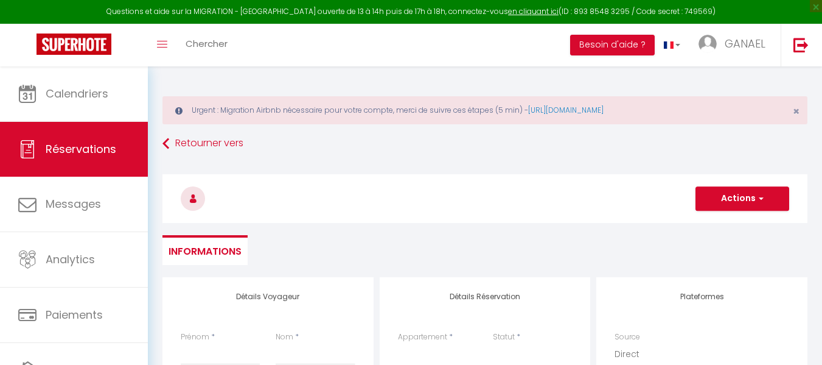
select select
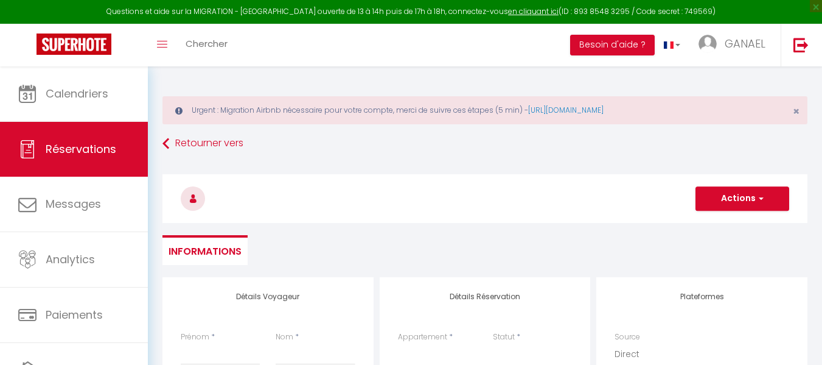
select select
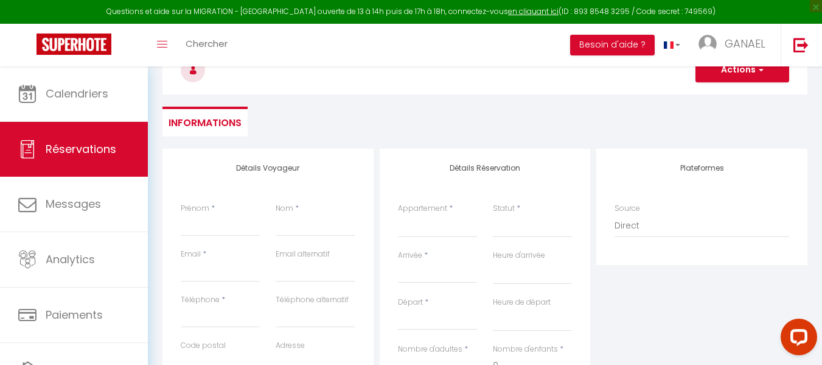
scroll to position [99, 0]
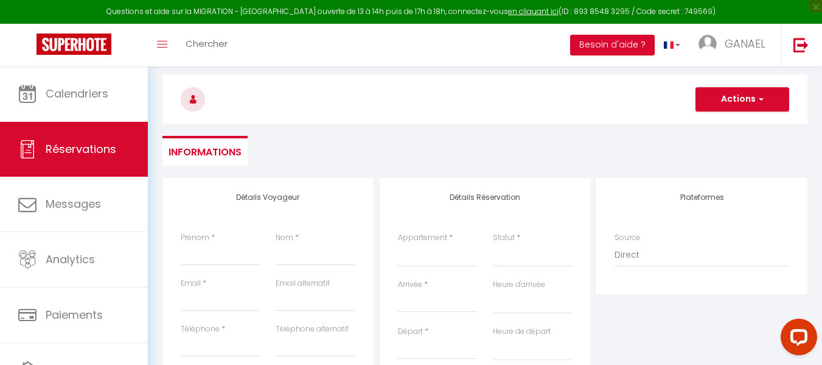
drag, startPoint x: 822, startPoint y: 86, endPoint x: 822, endPoint y: 99, distance: 13.4
click at [822, 99] on html "Questions et aide sur la MIGRATION - [GEOGRAPHIC_DATA] ouverte de 13 à 14h puis…" at bounding box center [411, 83] width 822 height 365
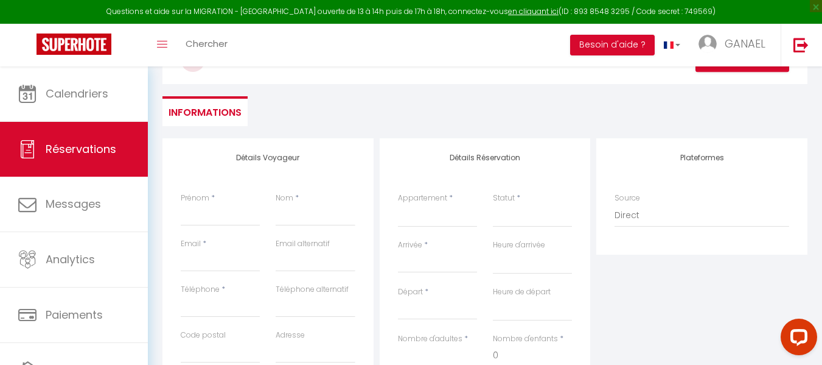
scroll to position [140, 0]
click at [210, 215] on input "Prénom" at bounding box center [220, 214] width 79 height 22
paste input "[PERSON_NAME]"
type input "[PERSON_NAME]"
select select
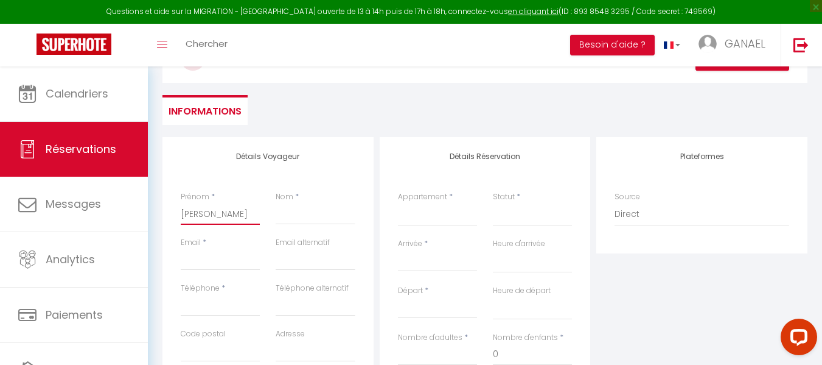
select select
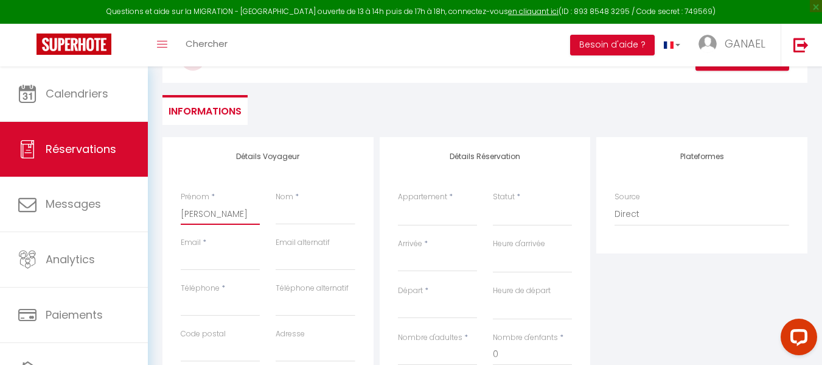
select select
checkbox input "false"
drag, startPoint x: 237, startPoint y: 215, endPoint x: 209, endPoint y: 216, distance: 28.0
click at [209, 216] on input "[PERSON_NAME]" at bounding box center [220, 214] width 79 height 22
type input "[PERSON_NAME]"
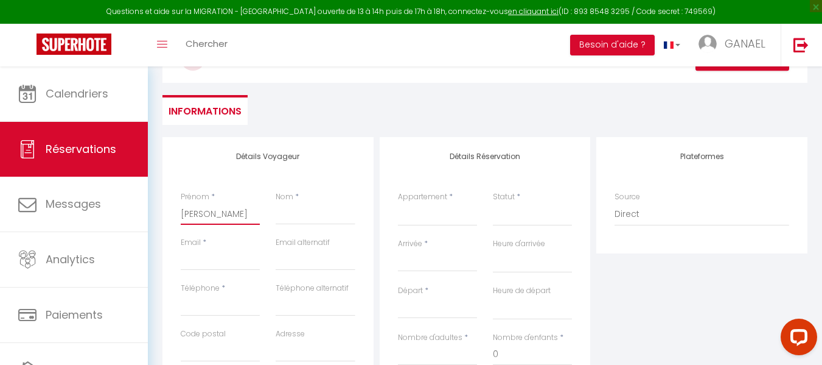
select select
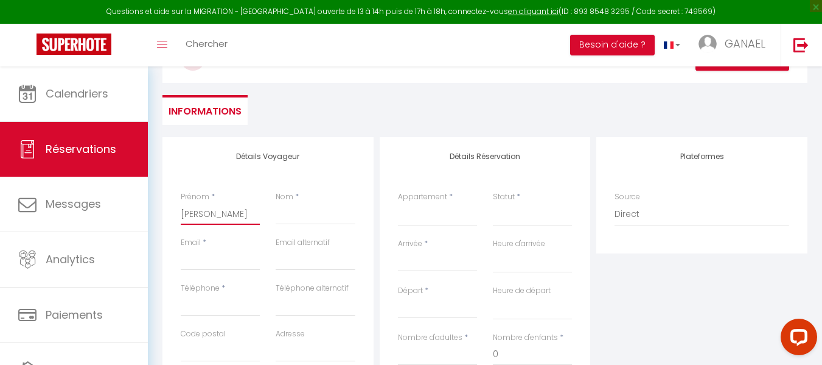
select select
checkbox input "false"
type input "[PERSON_NAME]"
click at [291, 212] on input "Nom" at bounding box center [315, 214] width 79 height 22
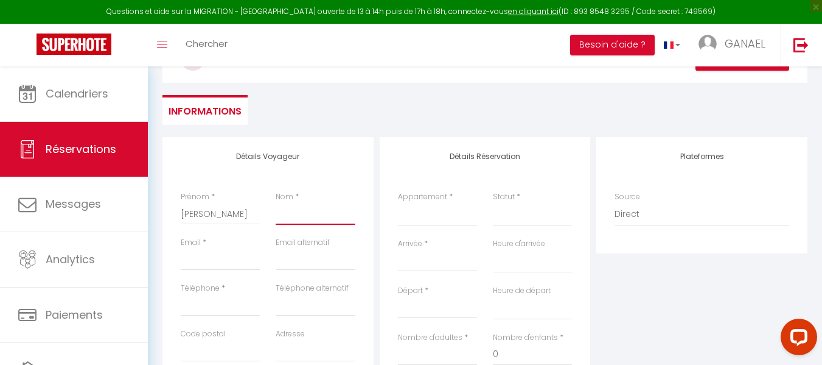
paste input "Dadic"
type input "Dadic"
select select
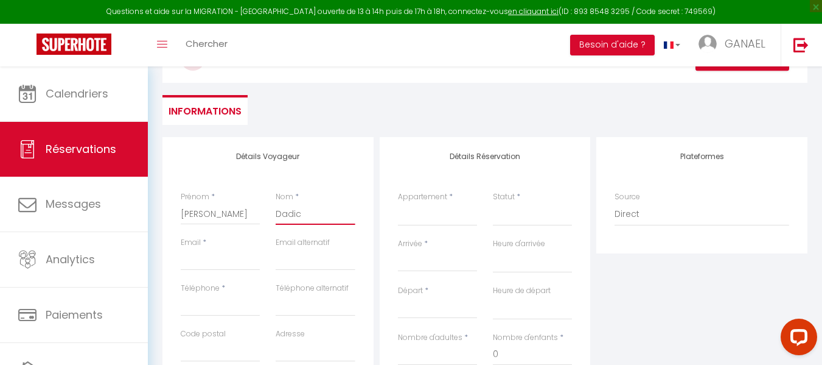
select select
checkbox input "false"
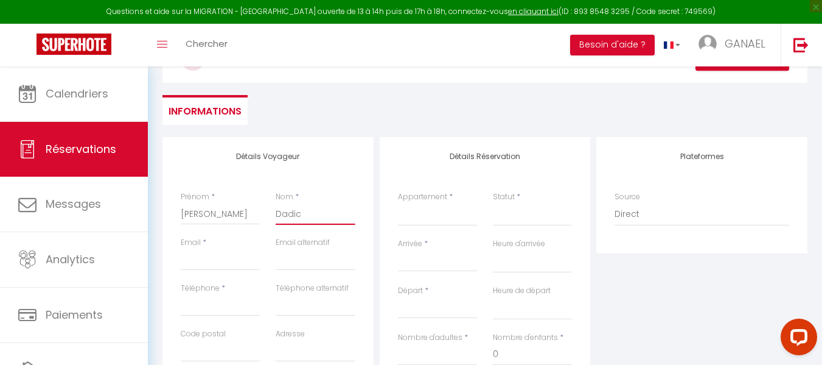
type input "Dadic"
click at [225, 307] on input "Téléphone" at bounding box center [220, 305] width 79 height 22
paste input "381 61 4444882‬"
type input "381 61 4444882‬"
select select
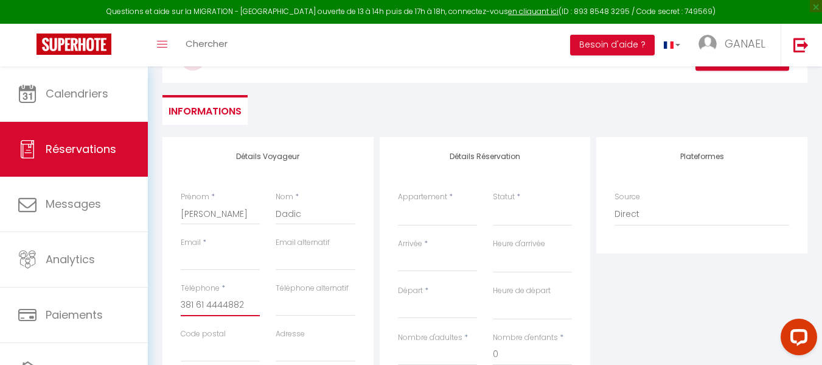
select select
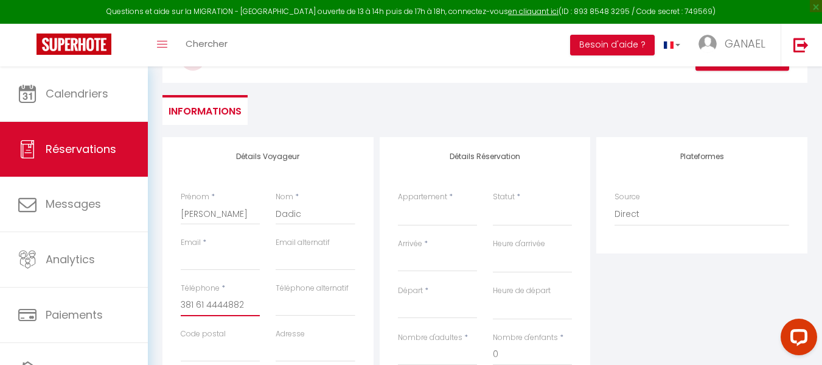
select select
checkbox input "false"
click at [181, 303] on input "381 61 4444882‬" at bounding box center [220, 305] width 79 height 22
type input "[PHONE_NUMBER]‬"
select select
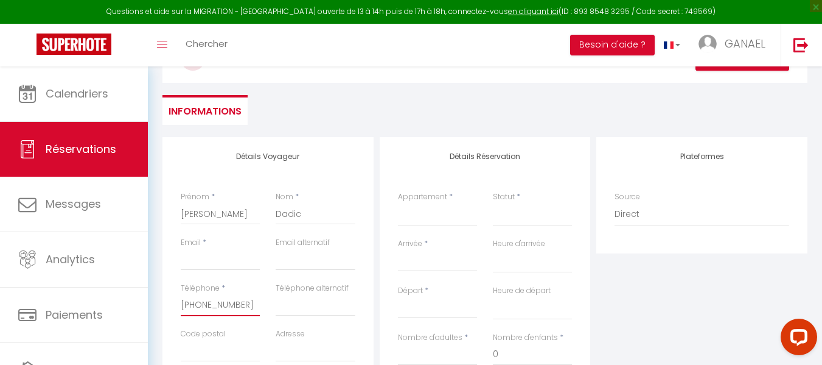
select select
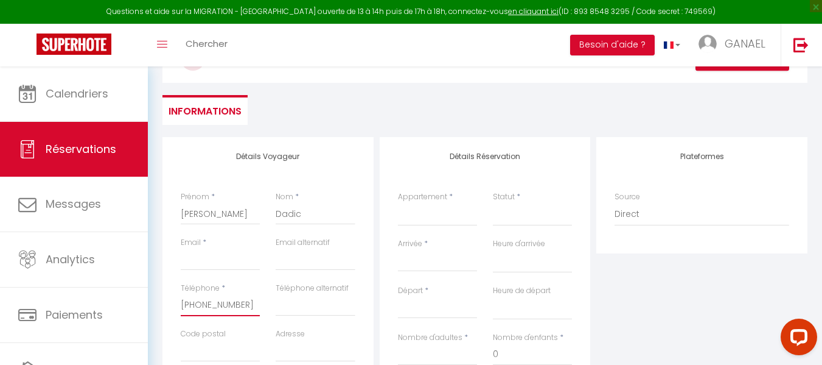
select select
checkbox input "false"
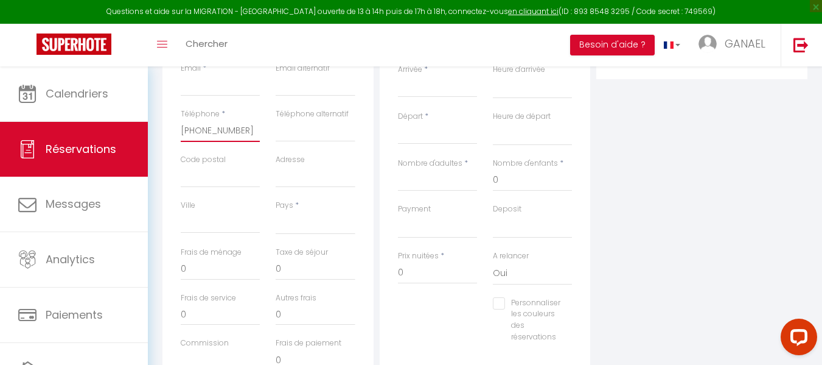
scroll to position [321, 0]
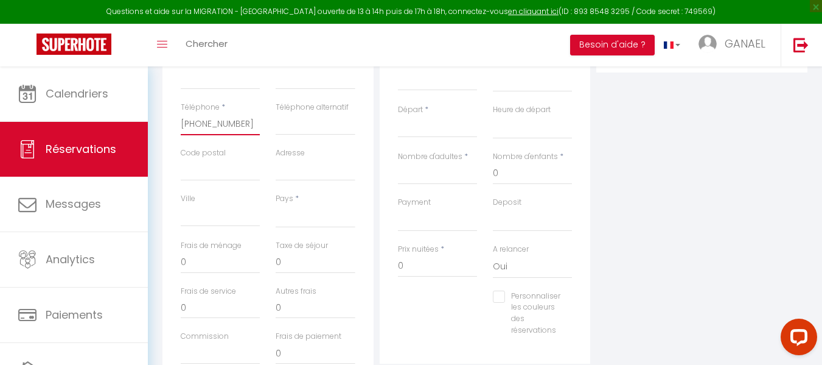
type input "[PHONE_NUMBER]‬"
click at [316, 220] on select "[GEOGRAPHIC_DATA] [GEOGRAPHIC_DATA] [GEOGRAPHIC_DATA] [GEOGRAPHIC_DATA] [GEOGRA…" at bounding box center [315, 216] width 79 height 23
select select "RS"
click at [276, 205] on select "[GEOGRAPHIC_DATA] [GEOGRAPHIC_DATA] [GEOGRAPHIC_DATA] [GEOGRAPHIC_DATA] [GEOGRA…" at bounding box center [315, 216] width 79 height 23
select select
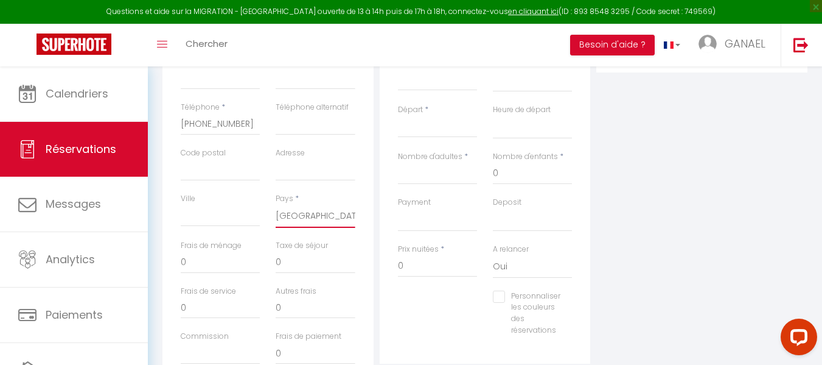
select select
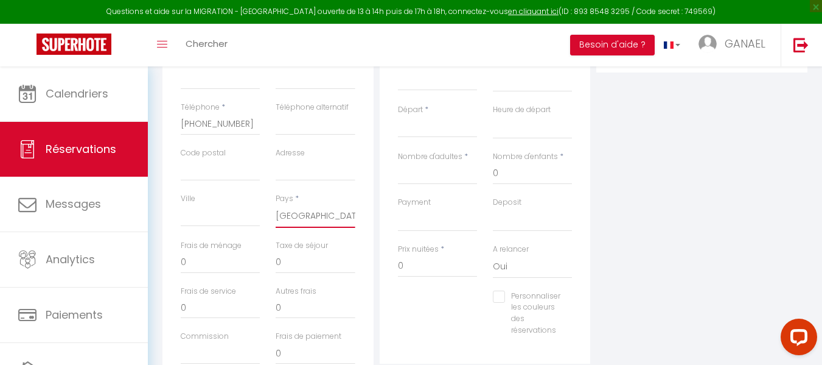
checkbox input "false"
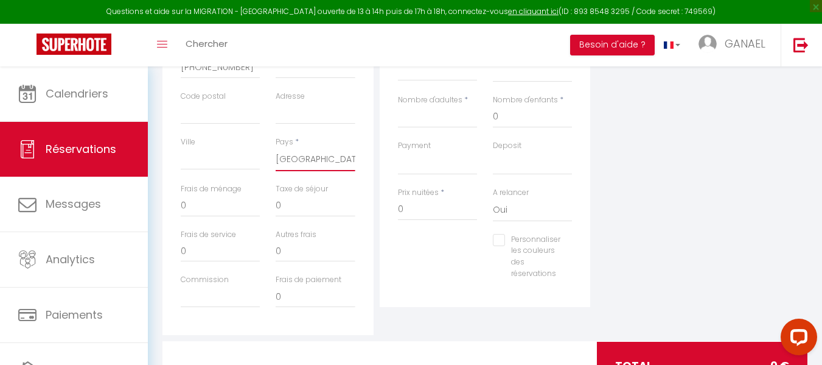
scroll to position [433, 0]
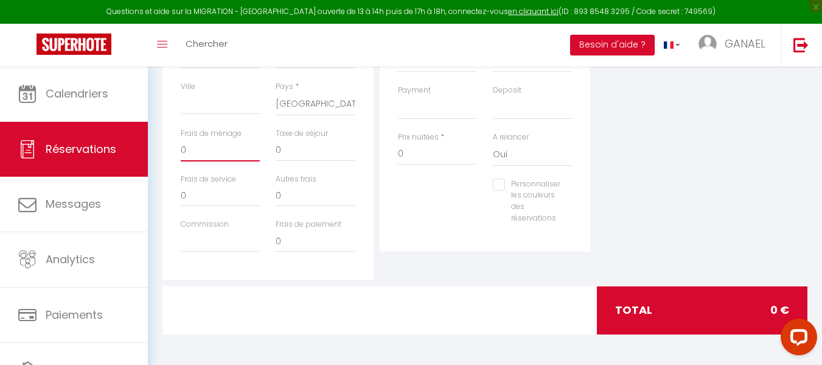
click at [210, 149] on input "0" at bounding box center [220, 150] width 79 height 22
select select
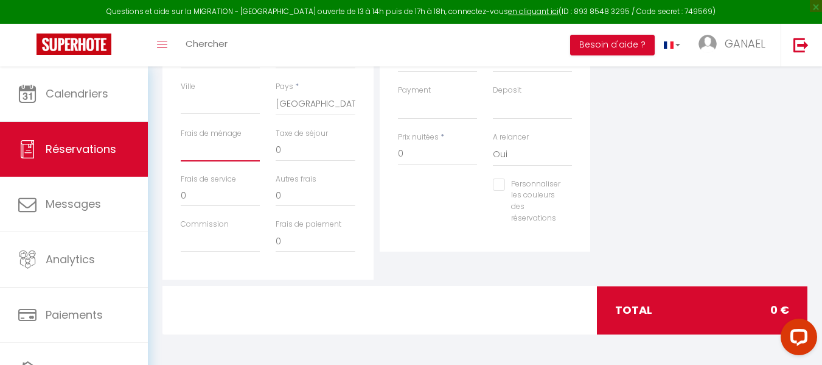
select select
checkbox input "false"
type input "1"
select select
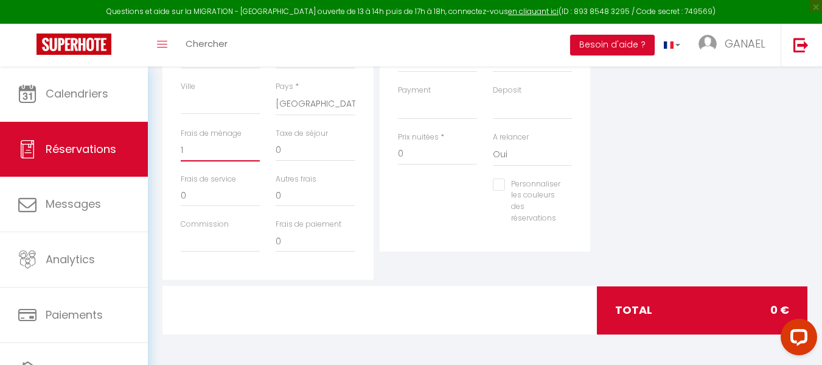
select select
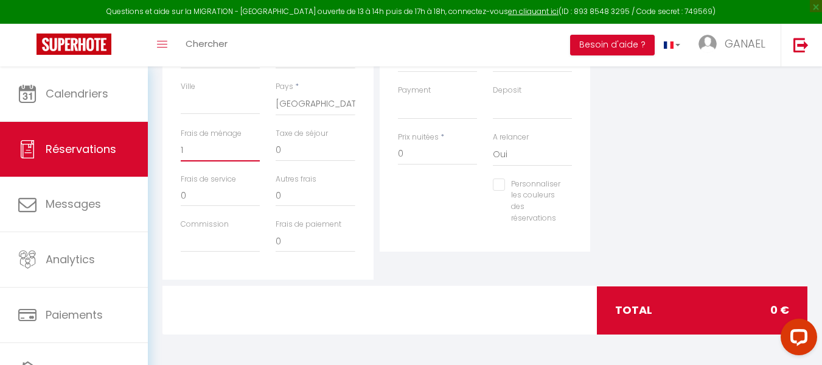
checkbox input "false"
type input "19"
select select
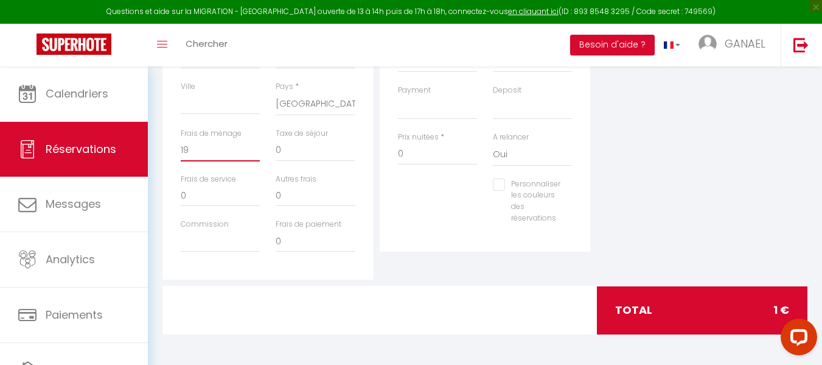
select select
checkbox input "false"
type input "190"
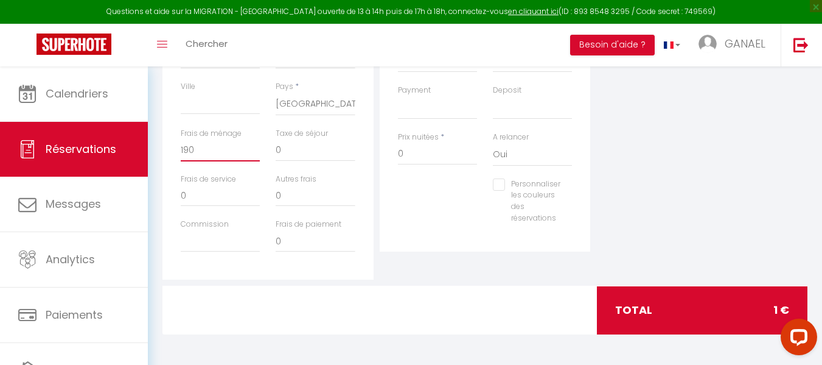
select select
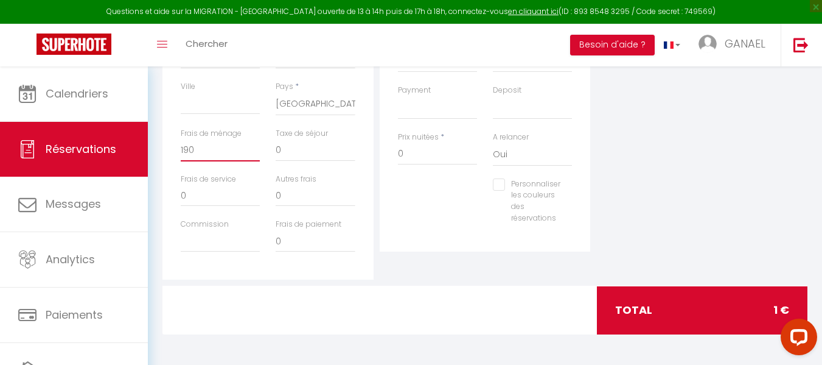
select select
checkbox input "false"
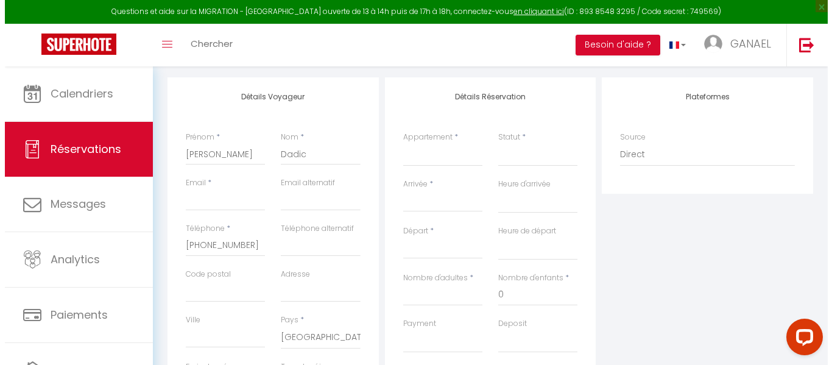
scroll to position [198, 0]
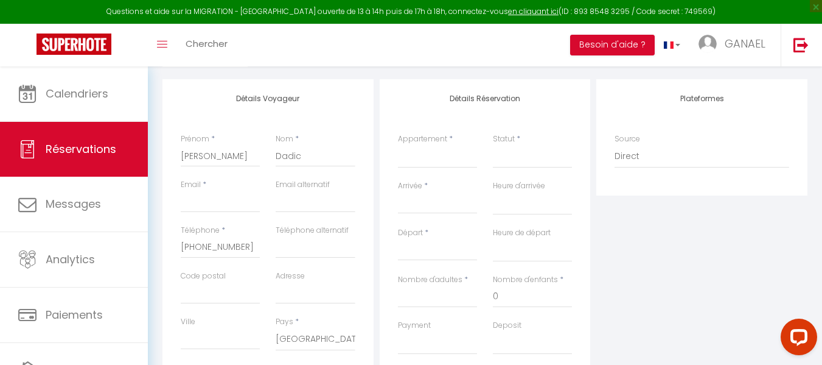
type input "190"
click at [668, 158] on select "Direct [DOMAIN_NAME] [DOMAIN_NAME] Chalet montagne Expedia Gite de [GEOGRAPHIC_…" at bounding box center [702, 156] width 175 height 23
select select "1"
click at [615, 145] on select "Direct [DOMAIN_NAME] [DOMAIN_NAME] Chalet montagne Expedia Gite de [GEOGRAPHIC_…" at bounding box center [702, 156] width 175 height 23
select select
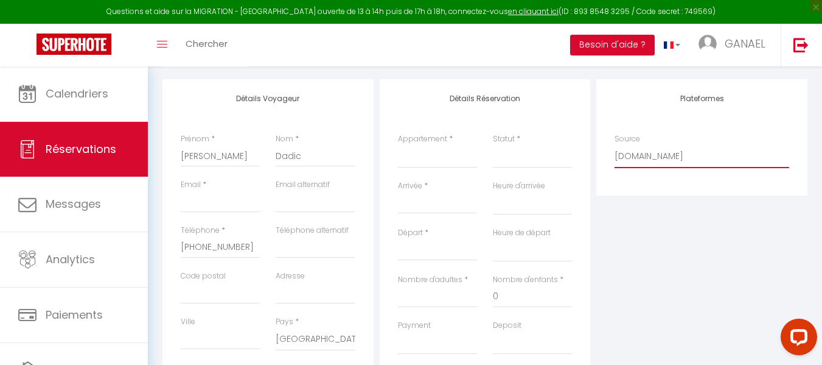
select select
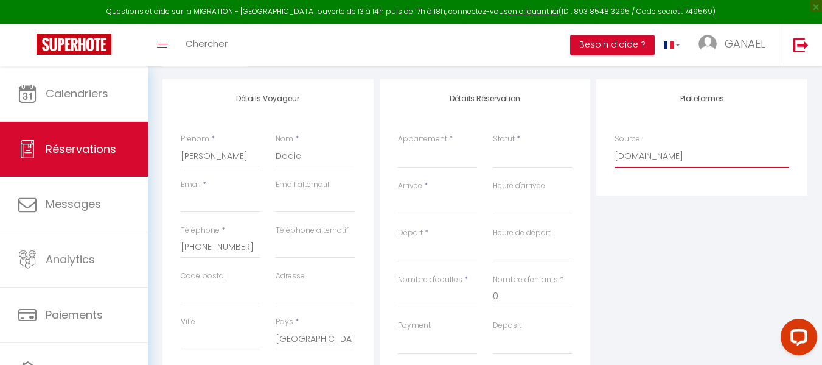
checkbox input "false"
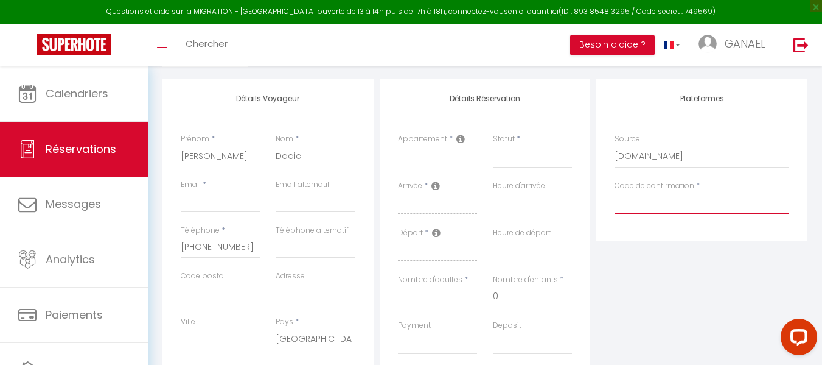
click at [695, 208] on input "Code de confirmation" at bounding box center [702, 203] width 175 height 22
click at [608, 53] on button "Besoin d'aide ?" at bounding box center [612, 45] width 85 height 21
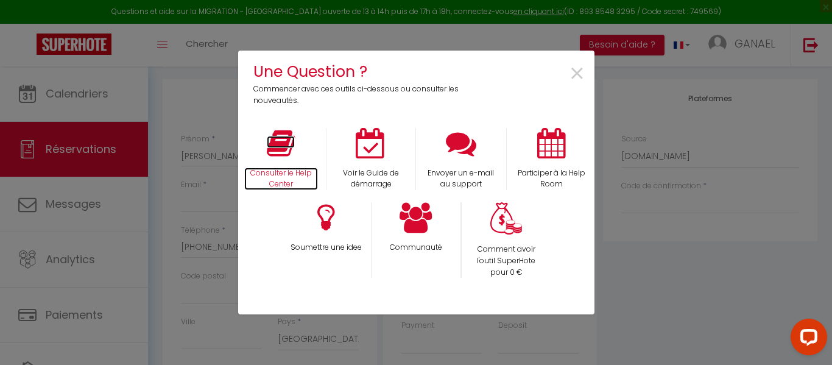
click at [278, 151] on icon at bounding box center [281, 143] width 28 height 30
